Goal: Book appointment/travel/reservation

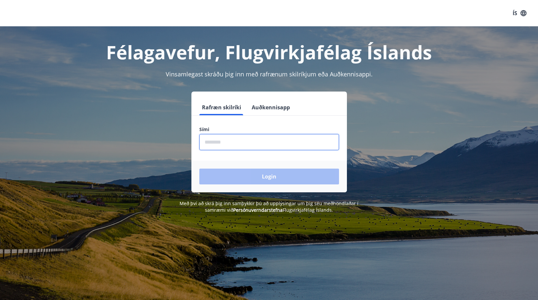
click at [234, 144] on input "phone" at bounding box center [269, 142] width 140 height 16
type input "********"
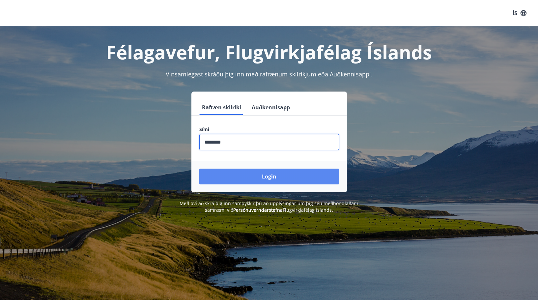
click at [273, 175] on button "Login" at bounding box center [269, 177] width 140 height 16
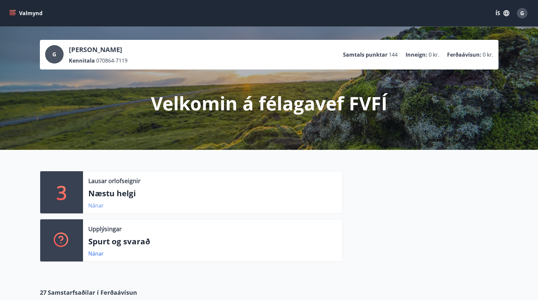
click at [97, 204] on link "Nánar" at bounding box center [95, 205] width 15 height 7
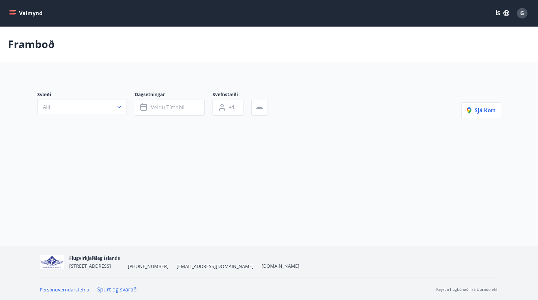
type input "*"
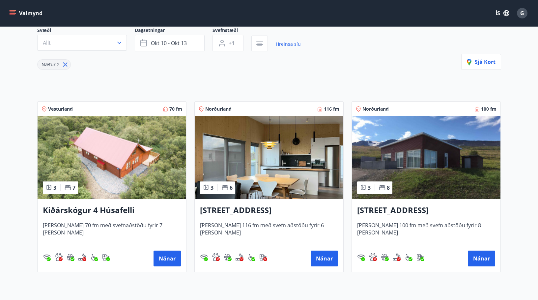
scroll to position [66, 0]
click at [167, 256] on button "Nánar" at bounding box center [167, 258] width 27 height 16
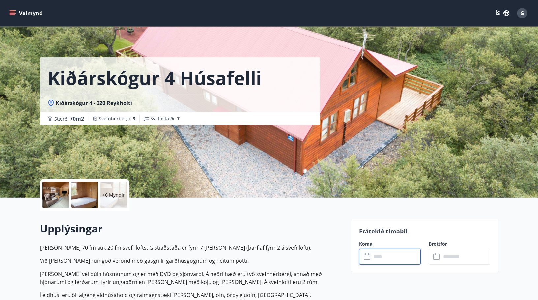
click at [390, 260] on input "text" at bounding box center [396, 257] width 49 height 16
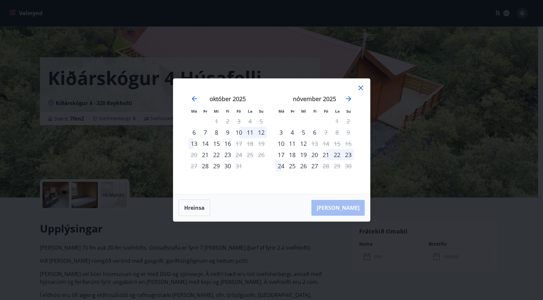
click at [238, 132] on div "10" at bounding box center [238, 132] width 11 height 11
click at [260, 132] on div "12" at bounding box center [261, 132] width 11 height 11
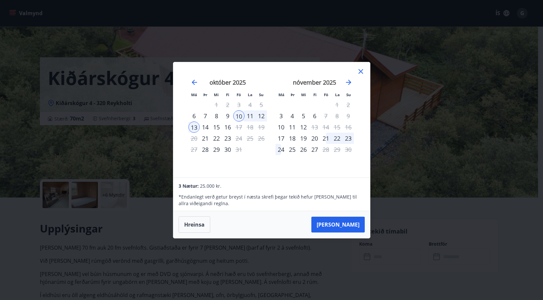
click at [263, 115] on div "12" at bounding box center [261, 115] width 11 height 11
drag, startPoint x: 196, startPoint y: 126, endPoint x: 226, endPoint y: 119, distance: 30.7
click at [226, 119] on tbody "1 2 3 4 5 6 7 8 9 10 11 12 13 14 15 16 17 18 19 20 21 22 23 24 25 26 27 28 29 3…" at bounding box center [227, 127] width 78 height 56
click at [260, 114] on div "12" at bounding box center [261, 115] width 11 height 11
click at [252, 115] on div "11" at bounding box center [249, 115] width 11 height 11
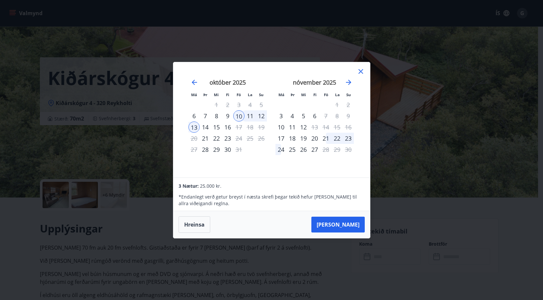
click at [238, 115] on div "10" at bounding box center [238, 115] width 11 height 11
click at [340, 139] on div "22" at bounding box center [336, 138] width 11 height 11
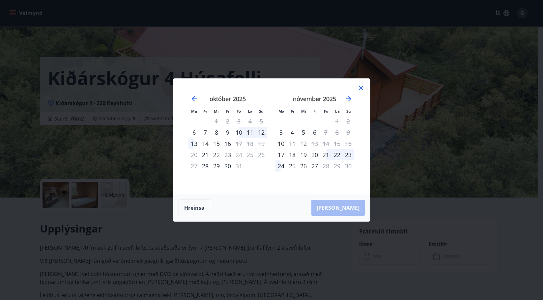
click at [240, 131] on div "10" at bounding box center [238, 132] width 11 height 11
click at [260, 132] on div "12" at bounding box center [261, 132] width 11 height 11
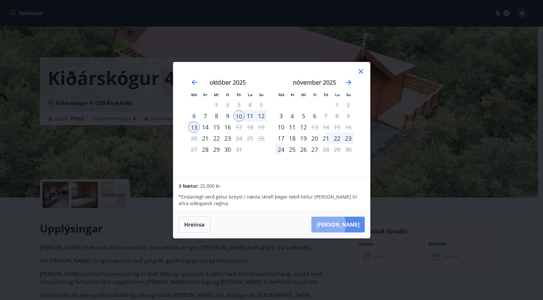
click at [346, 224] on button "[PERSON_NAME]" at bounding box center [337, 225] width 53 height 16
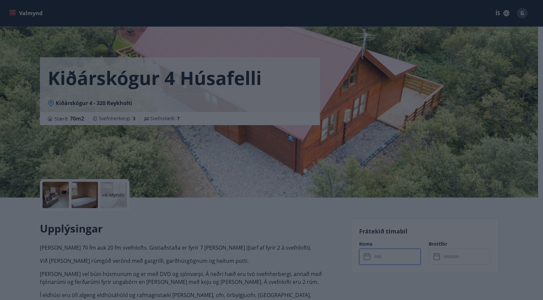
type input "******"
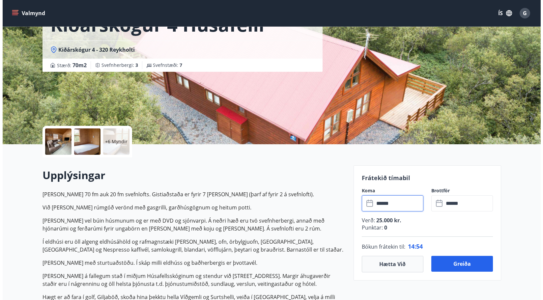
scroll to position [99, 0]
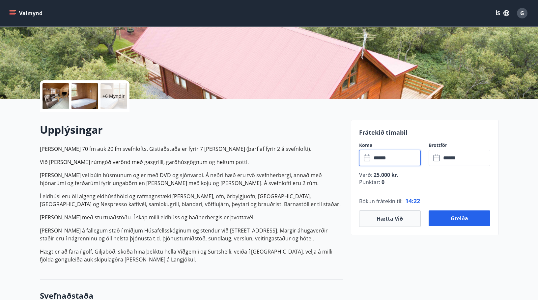
click at [63, 94] on div at bounding box center [56, 96] width 26 height 26
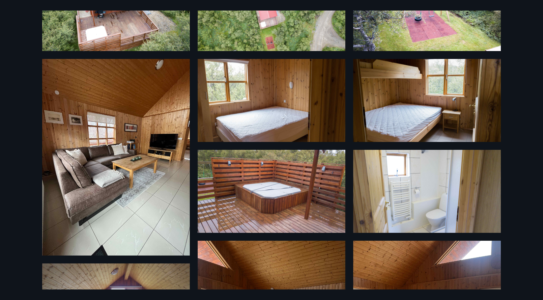
scroll to position [0, 0]
